Goal: Task Accomplishment & Management: Use online tool/utility

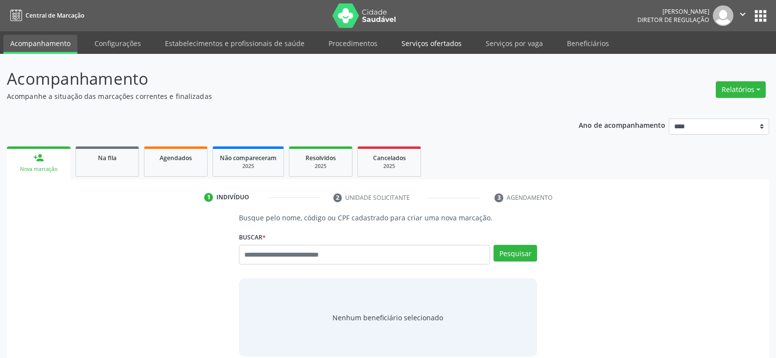
click at [403, 45] on link "Serviços ofertados" at bounding box center [431, 43] width 74 height 17
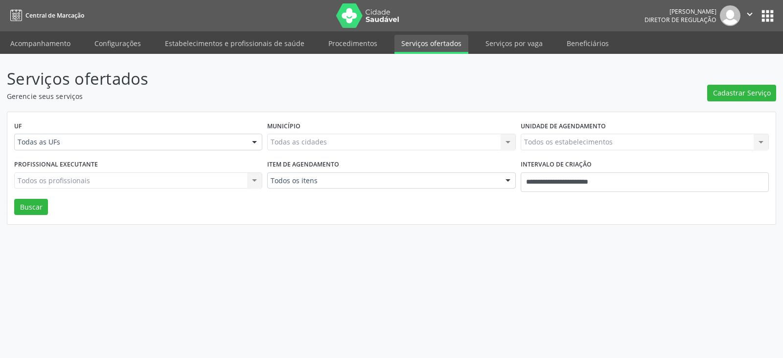
click at [476, 144] on div "Todas as cidades Todas as cidades Nenhum resultado encontrado para: " " Não há …" at bounding box center [391, 142] width 248 height 17
click at [505, 144] on div "Todas as cidades Todas as cidades Nenhum resultado encontrado para: " " Não há …" at bounding box center [391, 142] width 248 height 17
click at [751, 13] on icon "" at bounding box center [749, 14] width 11 height 11
click at [725, 67] on ul "Configurações Sair" at bounding box center [725, 49] width 69 height 43
click at [717, 61] on link "Sair" at bounding box center [725, 60] width 68 height 14
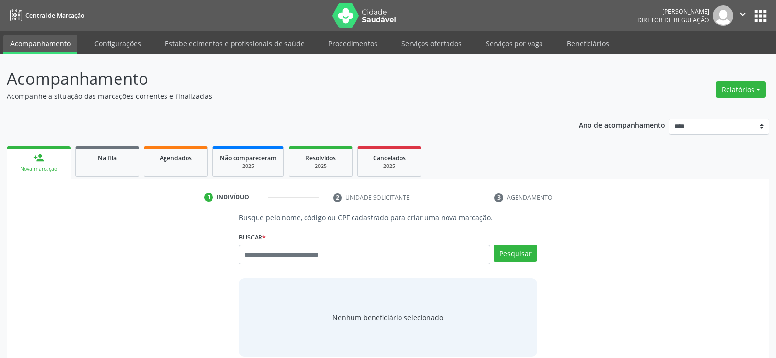
click at [298, 251] on input "text" at bounding box center [364, 255] width 251 height 20
click at [417, 46] on link "Serviços ofertados" at bounding box center [431, 43] width 74 height 17
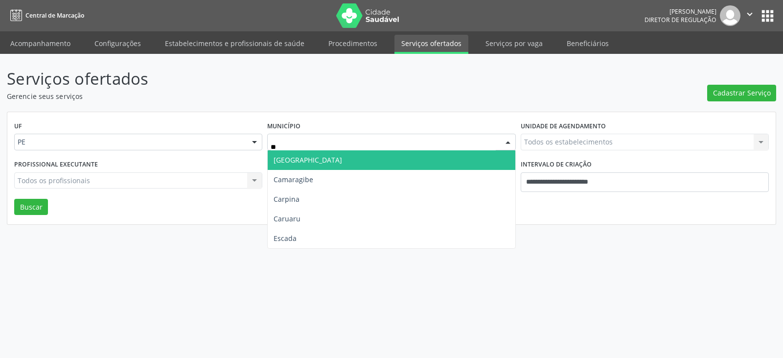
type input "***"
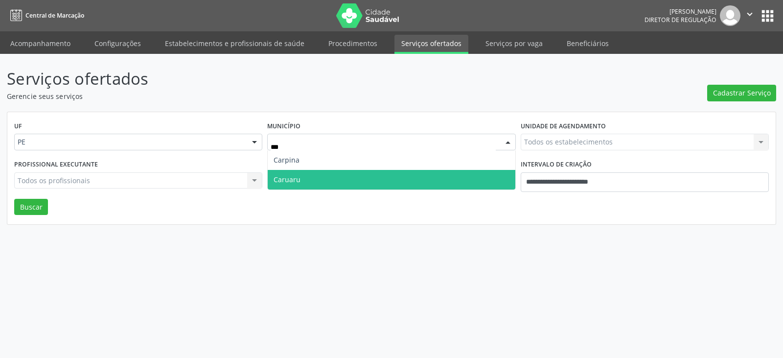
click at [341, 180] on span "Caruaru" at bounding box center [391, 180] width 247 height 20
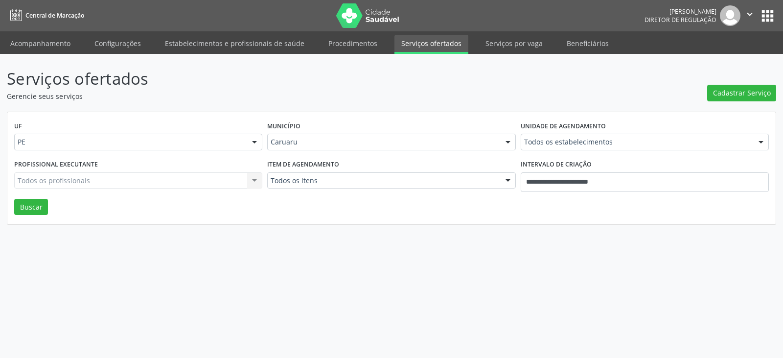
click at [604, 150] on div "Todos os estabelecimentos Todos os estabelecimentos Agencia de Caruaru Alergoim…" at bounding box center [645, 142] width 248 height 17
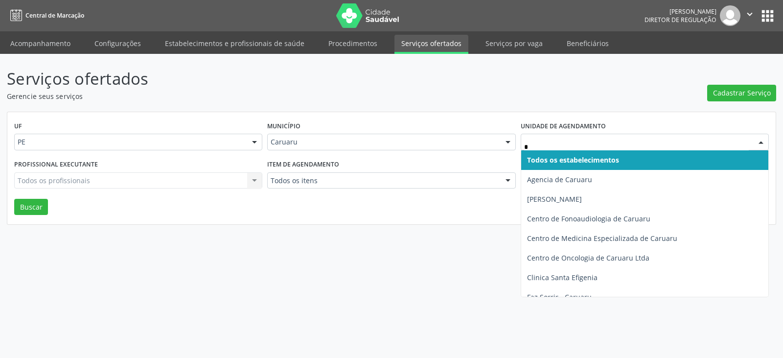
type input "**"
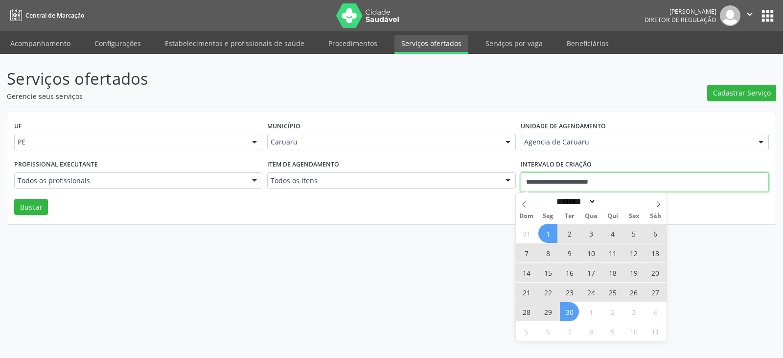
click at [625, 178] on input "**********" at bounding box center [645, 182] width 248 height 20
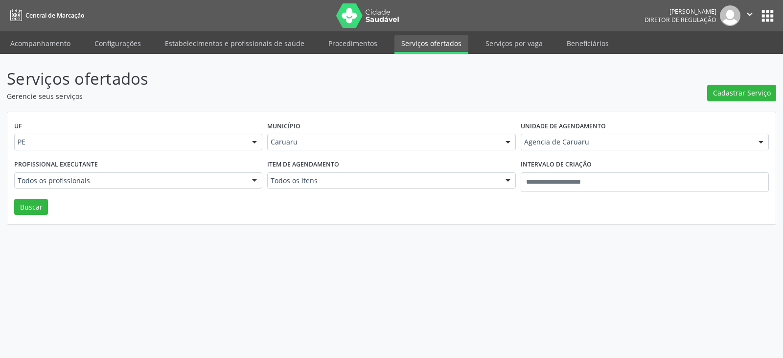
click at [475, 213] on div "UF PE PE Nenhum resultado encontrado para: " " Não há nenhuma opção para ser ex…" at bounding box center [391, 168] width 768 height 113
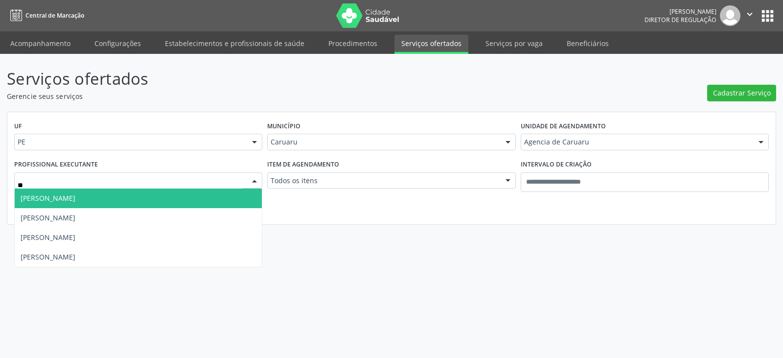
type input "***"
click at [108, 199] on span "[PERSON_NAME]" at bounding box center [138, 198] width 247 height 20
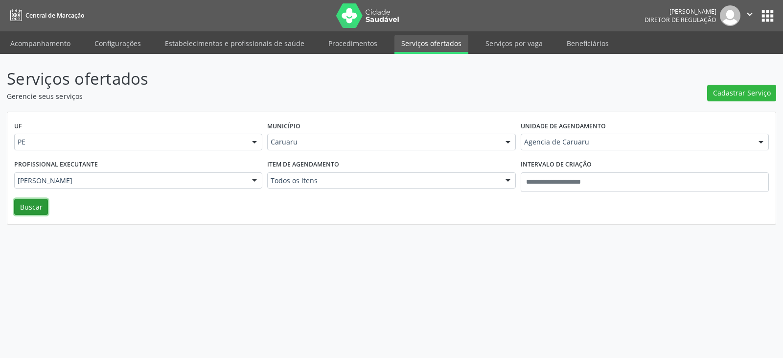
click at [33, 204] on button "Buscar" at bounding box center [31, 207] width 34 height 17
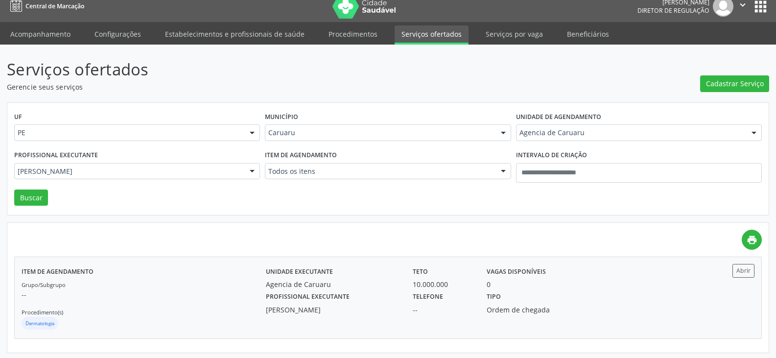
scroll to position [11, 0]
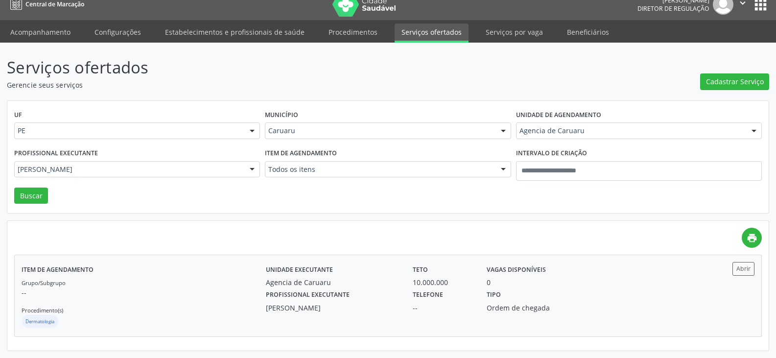
click at [684, 284] on div "Unidade executante Agencia de Caruaru Teto 10.000.000 Vagas disponíveis 0" at bounding box center [479, 274] width 441 height 25
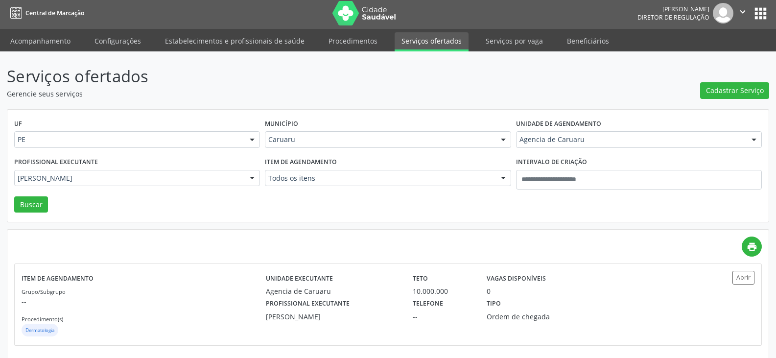
scroll to position [0, 0]
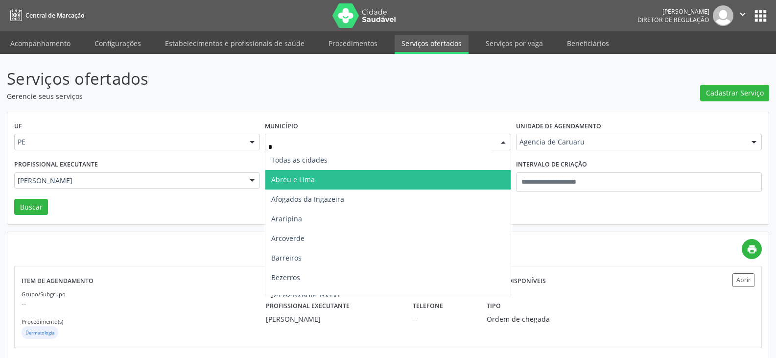
type input "**"
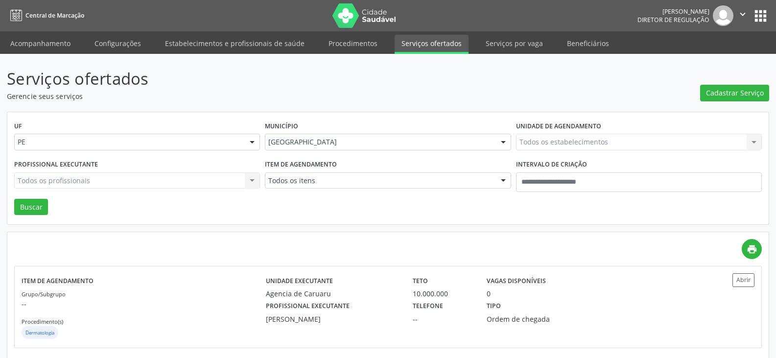
click at [551, 144] on div "Todos os estabelecimentos Todos os estabelecimentos Agencia de Caruaru Alergoim…" at bounding box center [639, 142] width 246 height 17
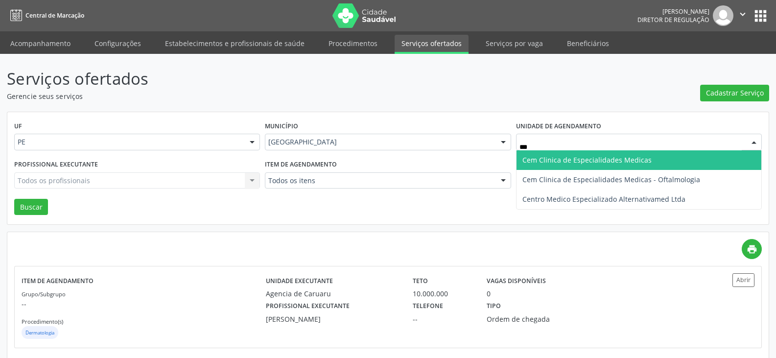
type input "***"
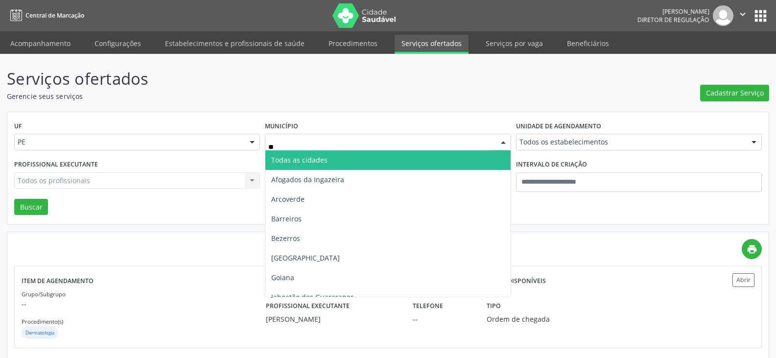
type input "***"
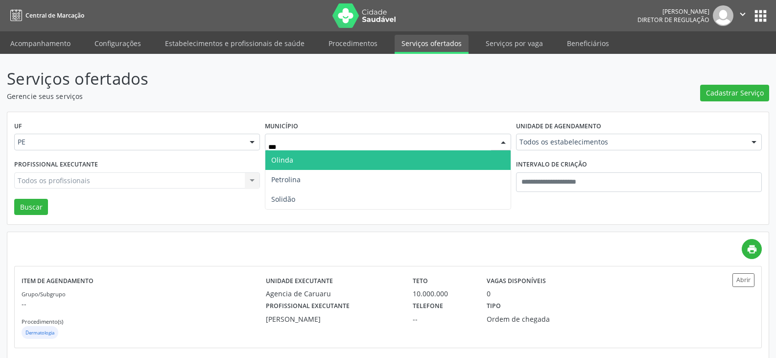
click at [358, 158] on span "Olinda" at bounding box center [387, 160] width 245 height 20
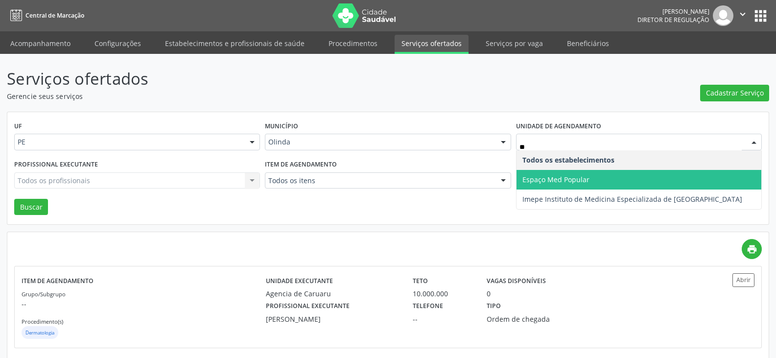
type input "*"
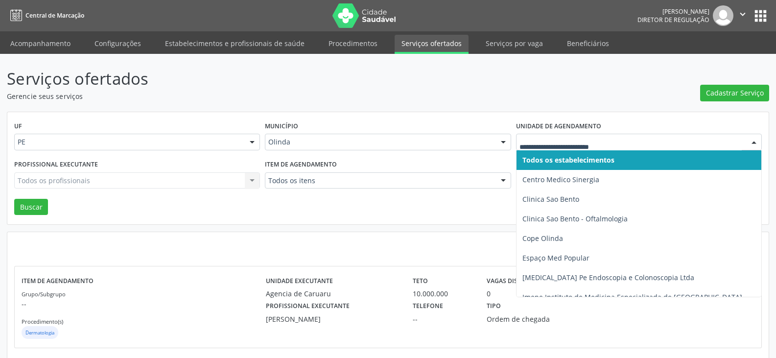
click at [492, 146] on div "Olinda" at bounding box center [388, 142] width 246 height 17
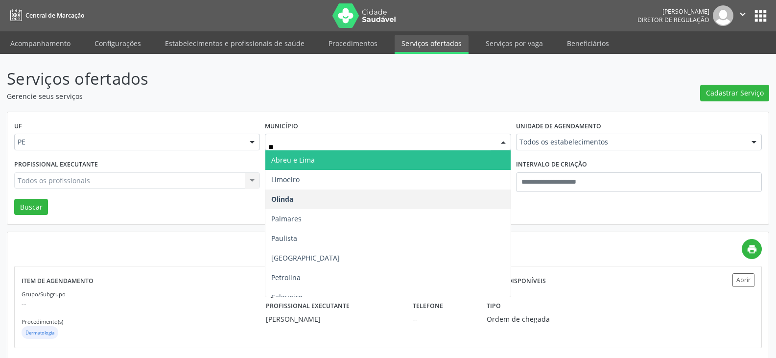
type input "***"
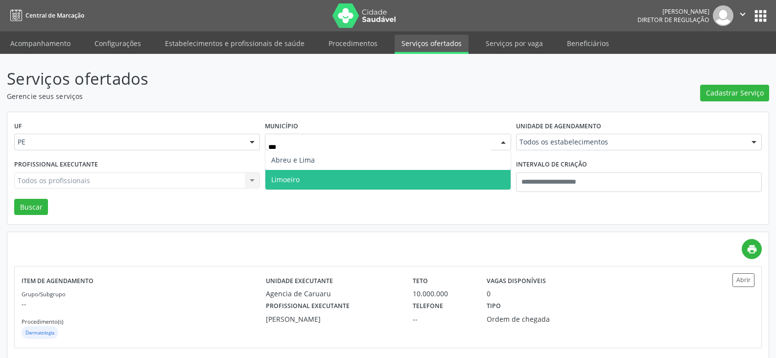
click at [395, 182] on span "Limoeiro" at bounding box center [387, 180] width 245 height 20
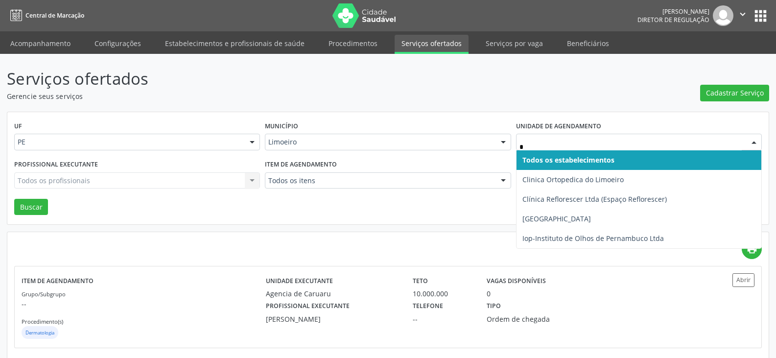
type input "**"
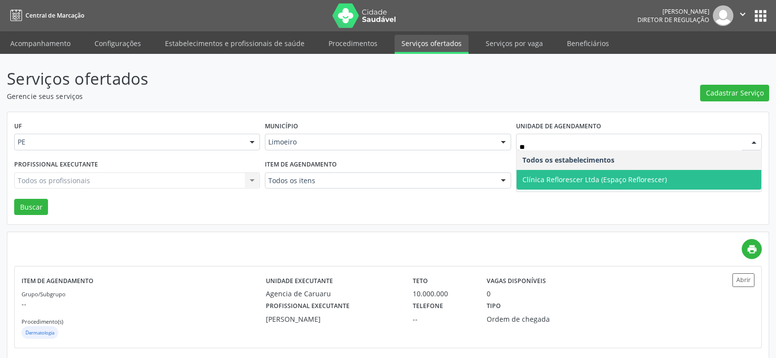
click at [589, 180] on span "Clínica Reflorescer Ltda (Espaço Reflorescer)" at bounding box center [594, 179] width 144 height 9
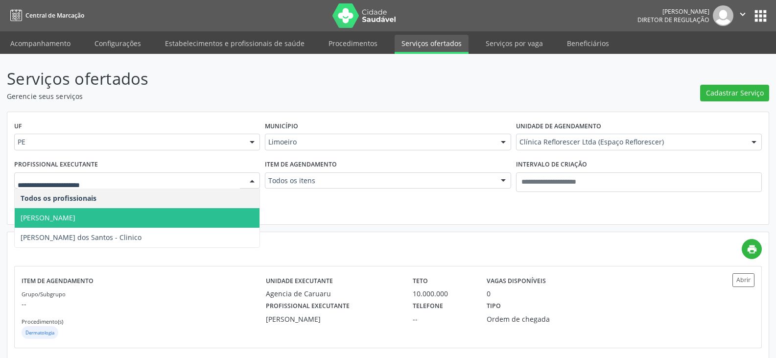
click at [75, 215] on span "Nayara Rocha dos Santos" at bounding box center [48, 217] width 55 height 9
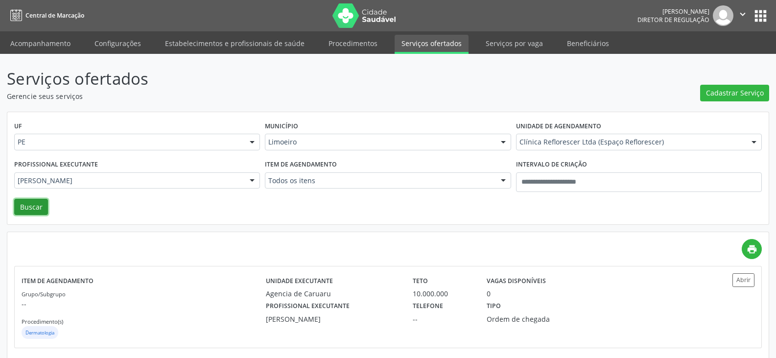
click at [35, 206] on button "Buscar" at bounding box center [31, 207] width 34 height 17
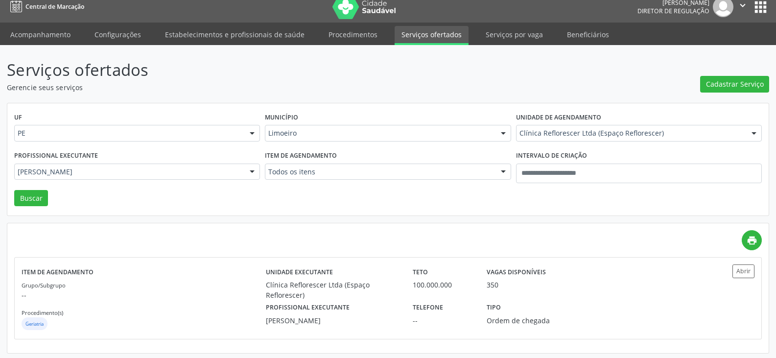
scroll to position [11, 0]
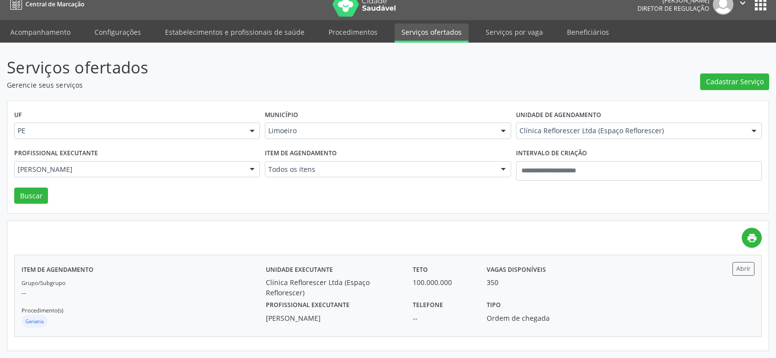
click at [411, 281] on div "Teto 100.000.000" at bounding box center [442, 280] width 73 height 36
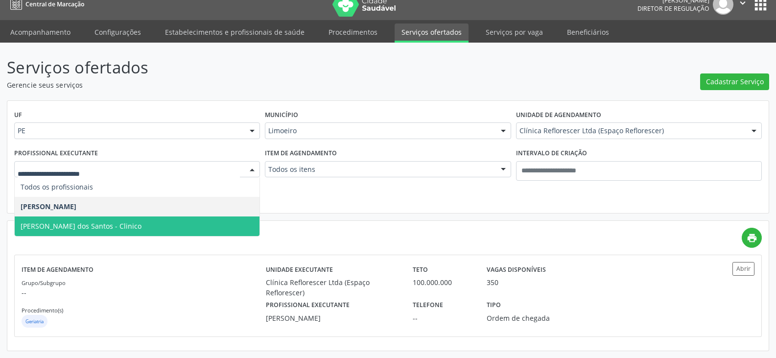
click at [110, 223] on span "[PERSON_NAME] dos Santos - Clinico" at bounding box center [81, 225] width 121 height 9
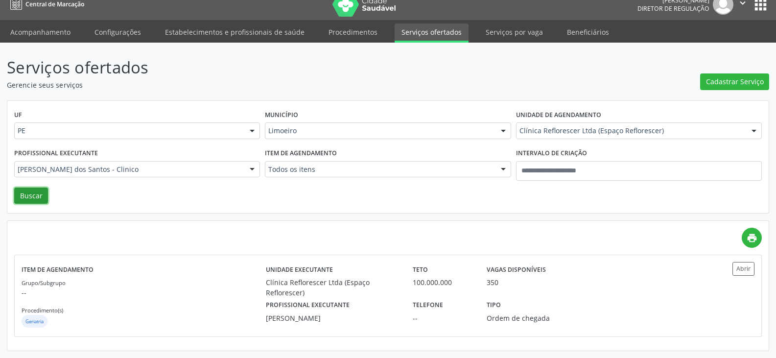
click at [27, 195] on button "Buscar" at bounding box center [31, 195] width 34 height 17
click at [481, 271] on div "Vagas disponíveis 356" at bounding box center [535, 280] width 110 height 36
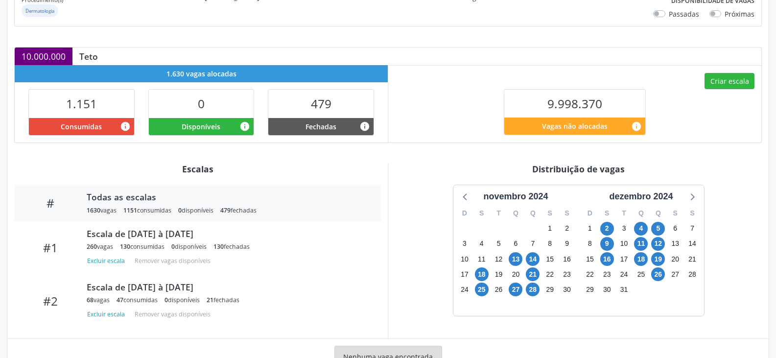
scroll to position [196, 0]
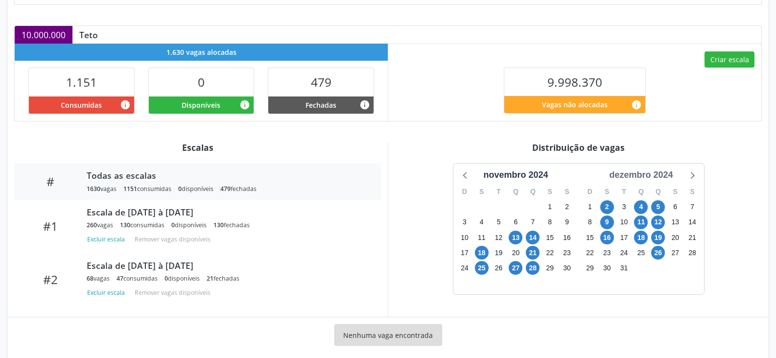
click at [666, 176] on div "dezembro 2024" at bounding box center [640, 174] width 71 height 13
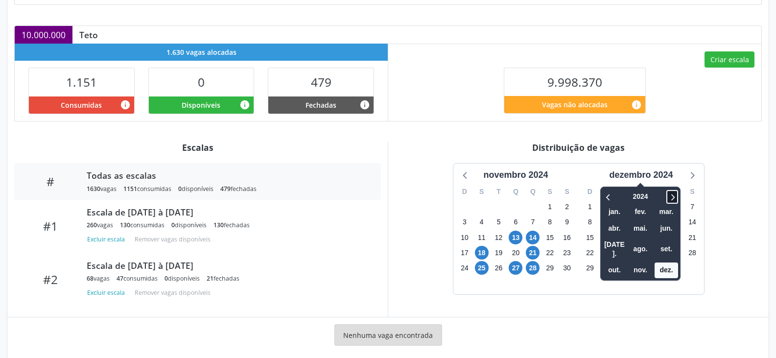
click at [671, 192] on icon at bounding box center [672, 197] width 10 height 12
click at [614, 262] on span "out." at bounding box center [613, 269] width 23 height 15
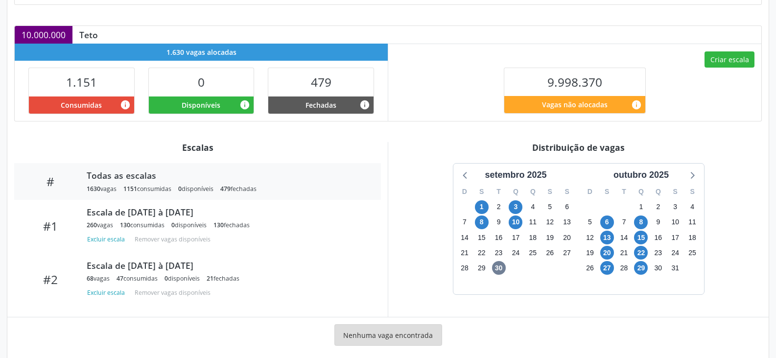
click at [537, 287] on div "9" at bounding box center [532, 283] width 17 height 15
click at [609, 236] on span "13" at bounding box center [607, 238] width 14 height 14
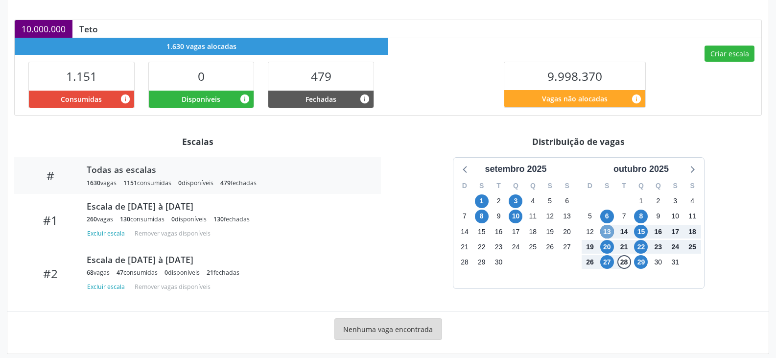
scroll to position [211, 0]
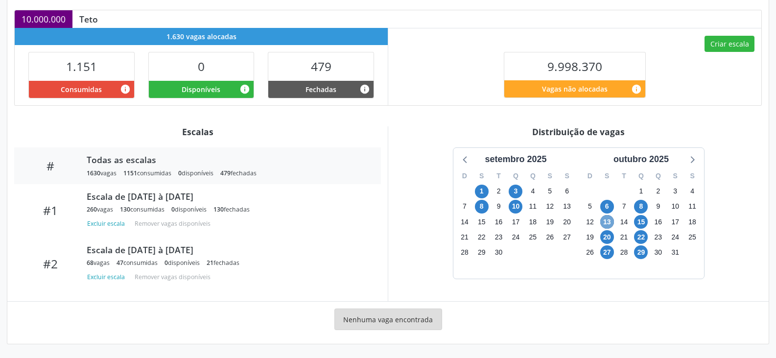
click at [607, 223] on span "13" at bounding box center [607, 222] width 14 height 14
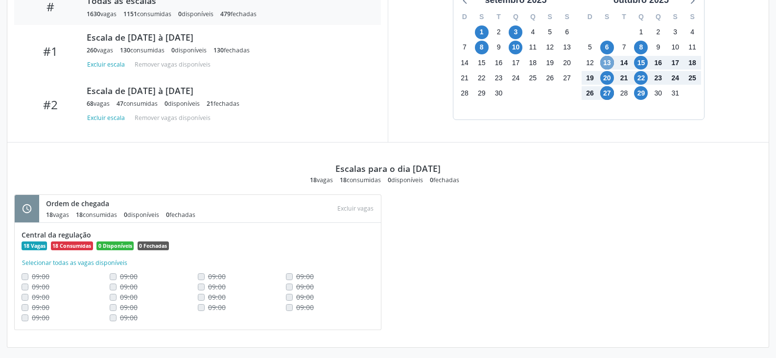
scroll to position [374, 0]
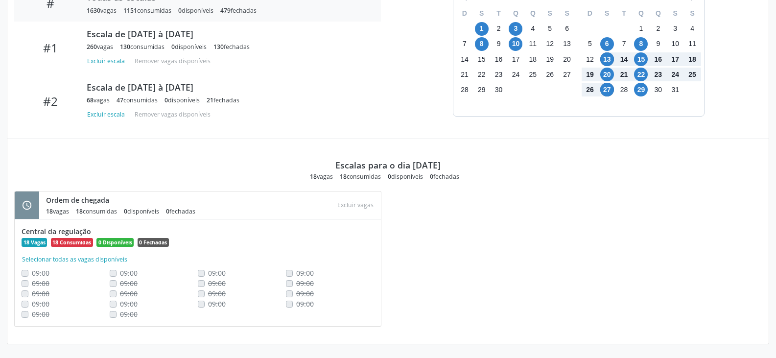
click at [607, 138] on div "Distribuição de vagas setembro 2025 D S T Q Q S S 31 1 2 3 4 5 6 7 8 9 10 11 12…" at bounding box center [578, 51] width 381 height 175
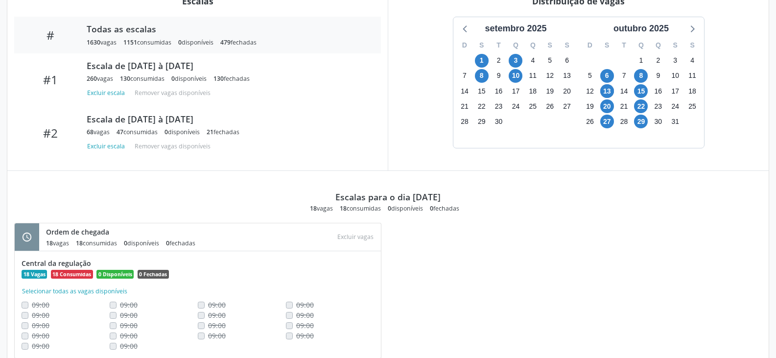
scroll to position [325, 0]
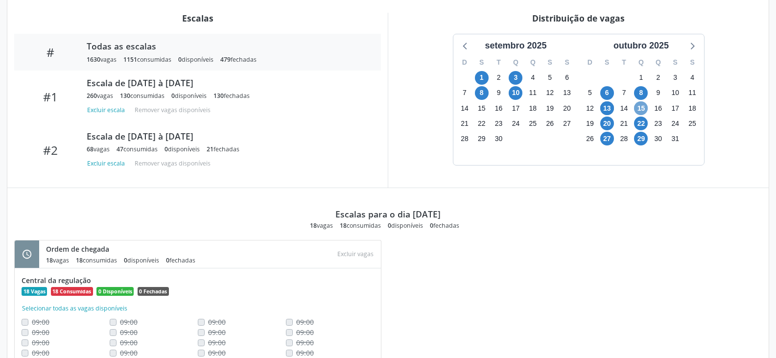
click at [640, 111] on span "15" at bounding box center [641, 108] width 14 height 14
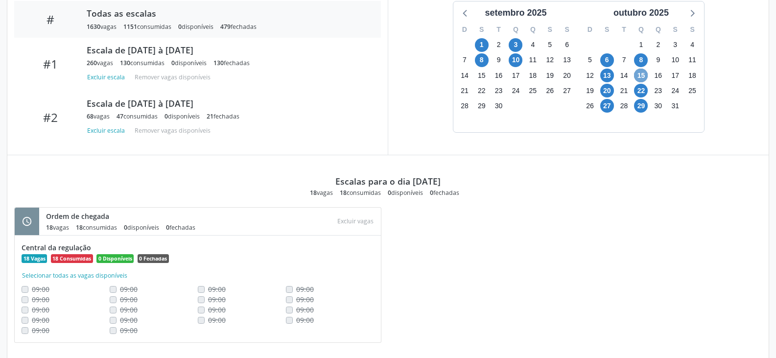
scroll to position [374, 0]
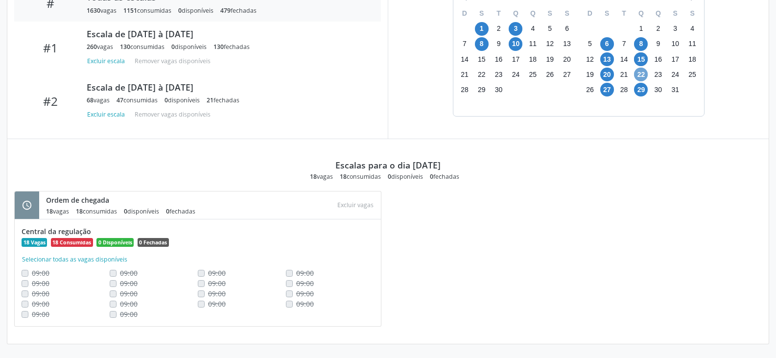
click at [644, 76] on span "22" at bounding box center [641, 75] width 14 height 14
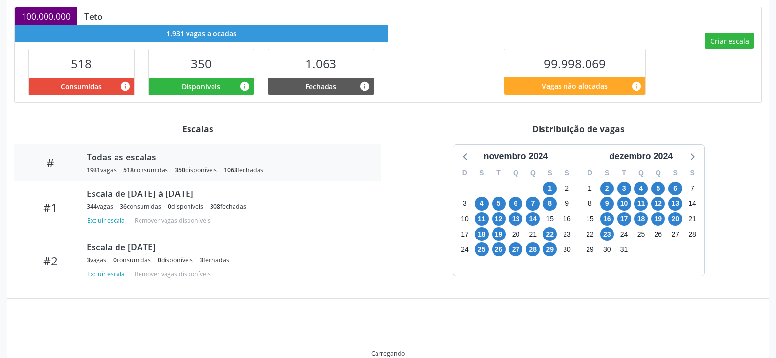
scroll to position [245, 0]
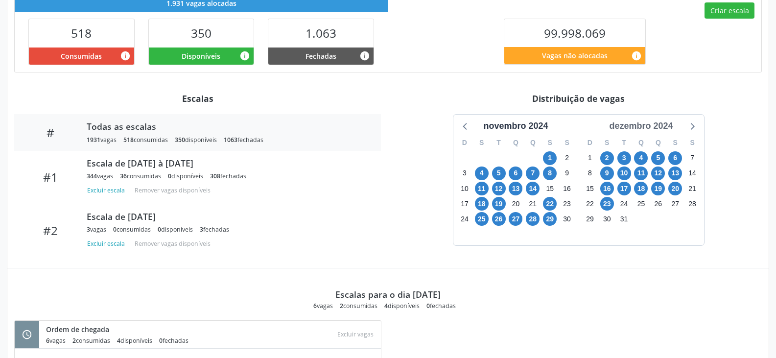
click at [665, 123] on div "dezembro 2024" at bounding box center [640, 125] width 71 height 13
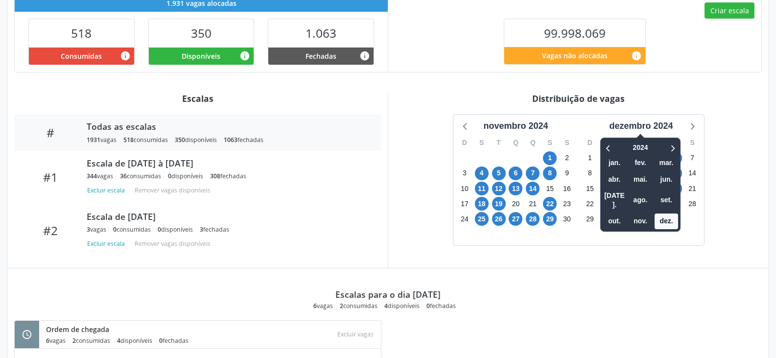
click at [675, 139] on div "2024 jan. fev. mar. abr. mai. jun. jul. ago. set. out. nov. dez." at bounding box center [640, 185] width 80 height 94
click at [675, 147] on icon at bounding box center [672, 148] width 10 height 12
click at [613, 151] on icon at bounding box center [608, 148] width 10 height 12
click at [619, 213] on span "out." at bounding box center [613, 220] width 23 height 15
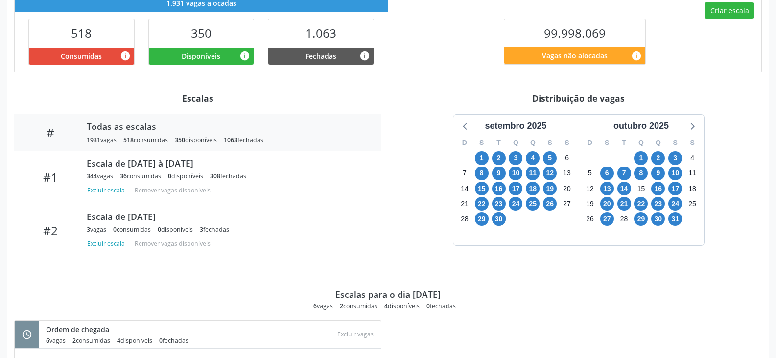
click at [619, 211] on div "28" at bounding box center [624, 218] width 14 height 15
click at [609, 172] on span "6" at bounding box center [607, 173] width 14 height 14
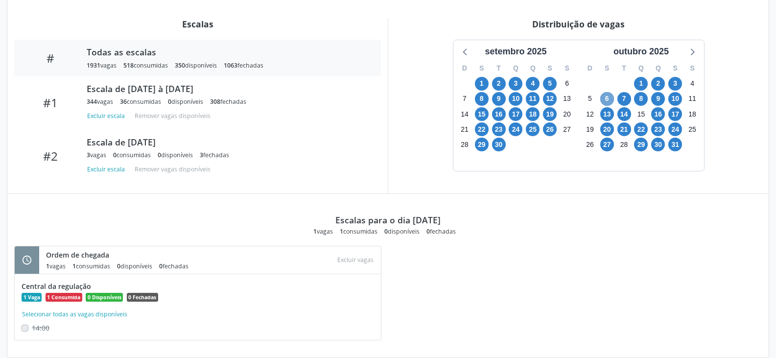
scroll to position [333, 0]
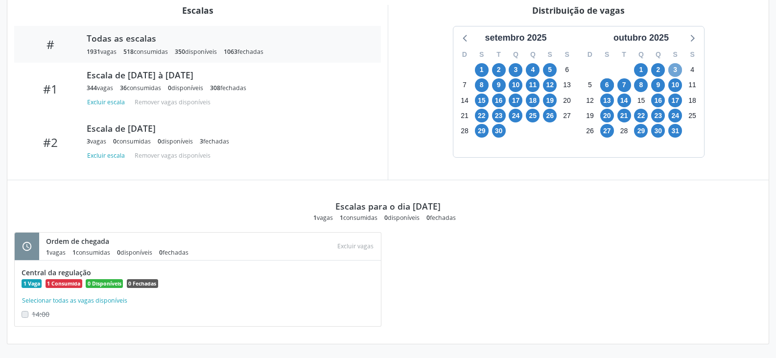
click at [672, 71] on span "3" at bounding box center [675, 70] width 14 height 14
click at [608, 88] on span "6" at bounding box center [607, 85] width 14 height 14
click at [606, 102] on span "13" at bounding box center [607, 100] width 14 height 14
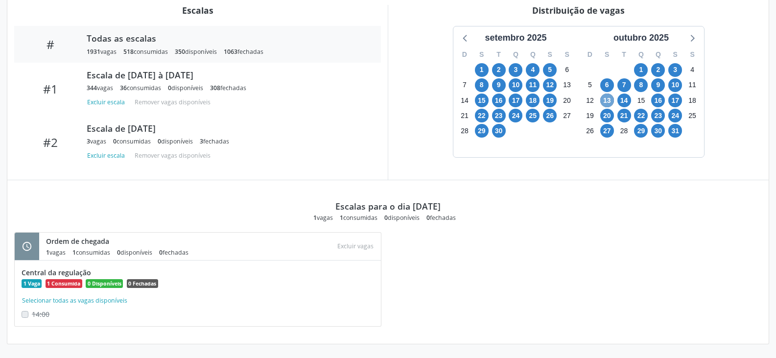
click at [606, 102] on span "13" at bounding box center [607, 100] width 14 height 14
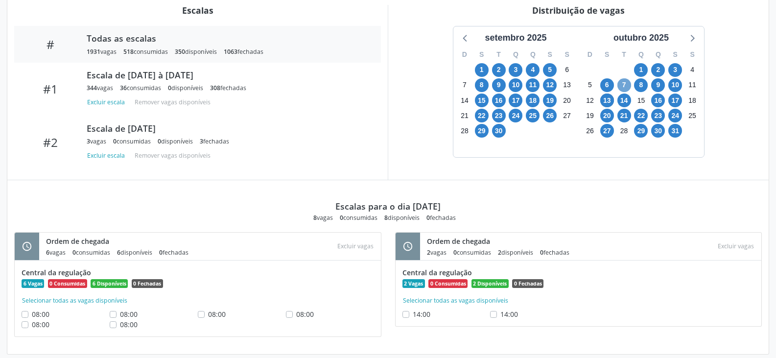
click at [623, 87] on span "7" at bounding box center [624, 85] width 14 height 14
click at [624, 87] on span "7" at bounding box center [624, 85] width 14 height 14
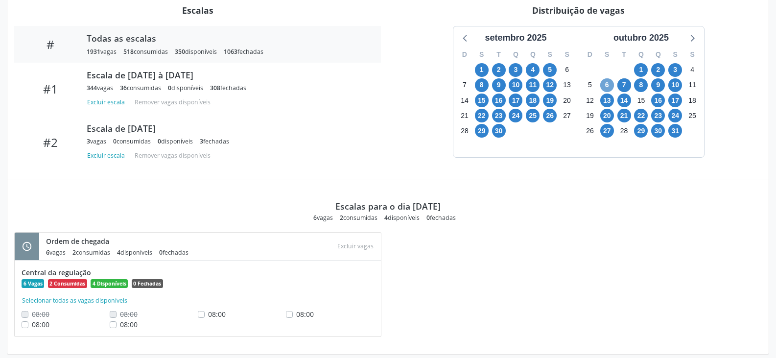
click at [605, 85] on span "6" at bounding box center [607, 85] width 14 height 14
click at [606, 85] on span "6" at bounding box center [607, 85] width 14 height 14
click at [607, 99] on span "13" at bounding box center [607, 100] width 14 height 14
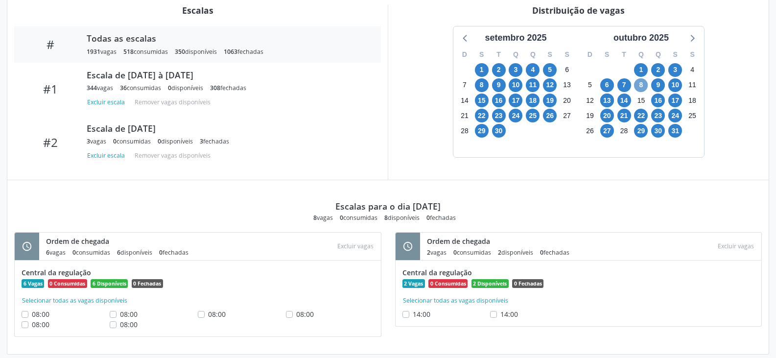
click at [644, 84] on span "8" at bounding box center [641, 85] width 14 height 14
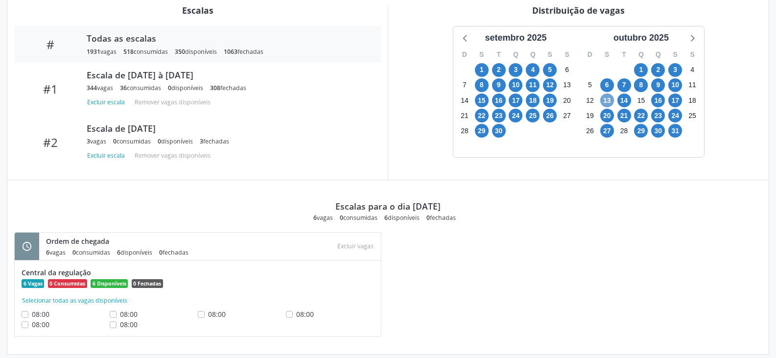
click at [607, 100] on span "13" at bounding box center [607, 100] width 14 height 14
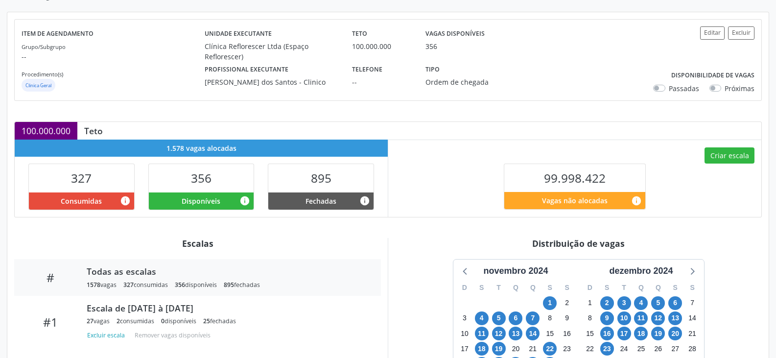
scroll to position [245, 0]
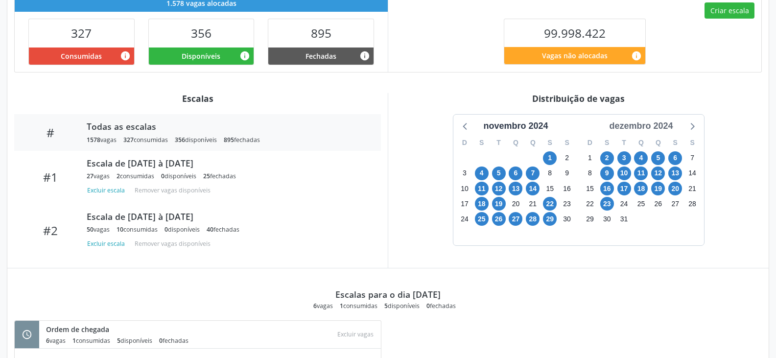
click at [666, 126] on div "dezembro 2024" at bounding box center [640, 125] width 71 height 13
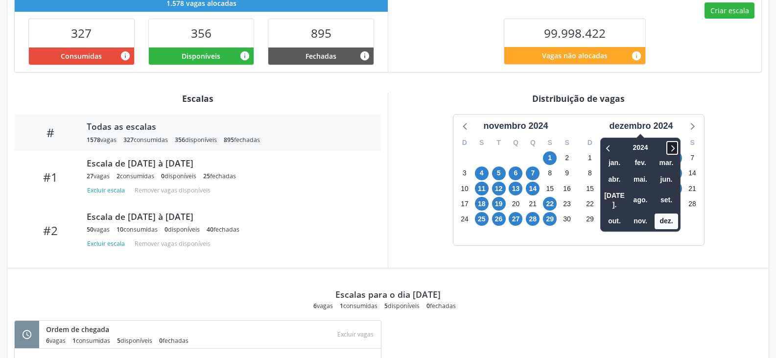
click at [676, 144] on icon at bounding box center [672, 148] width 10 height 12
click at [618, 213] on span "out." at bounding box center [613, 220] width 23 height 15
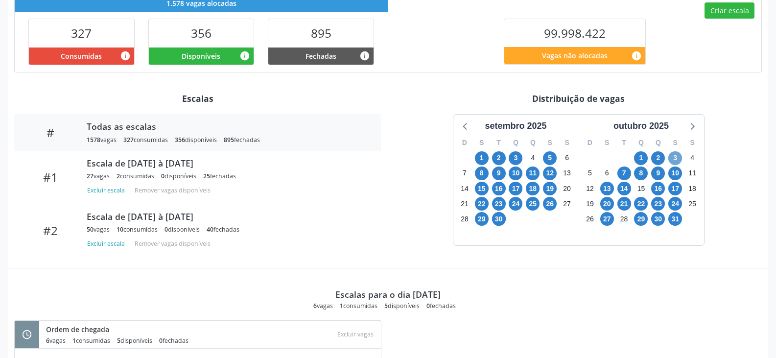
click at [677, 158] on span "3" at bounding box center [675, 158] width 14 height 14
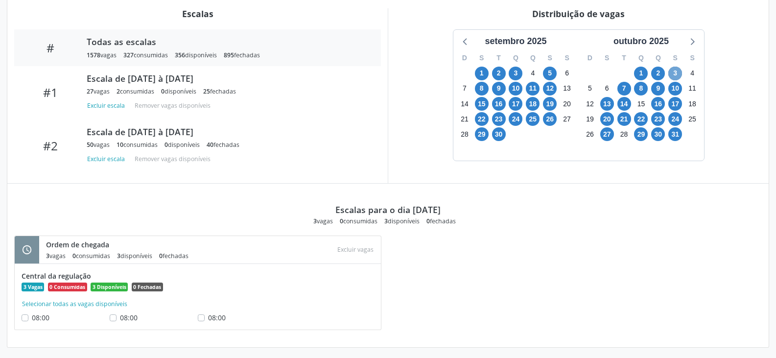
scroll to position [333, 0]
